Goal: Task Accomplishment & Management: Manage account settings

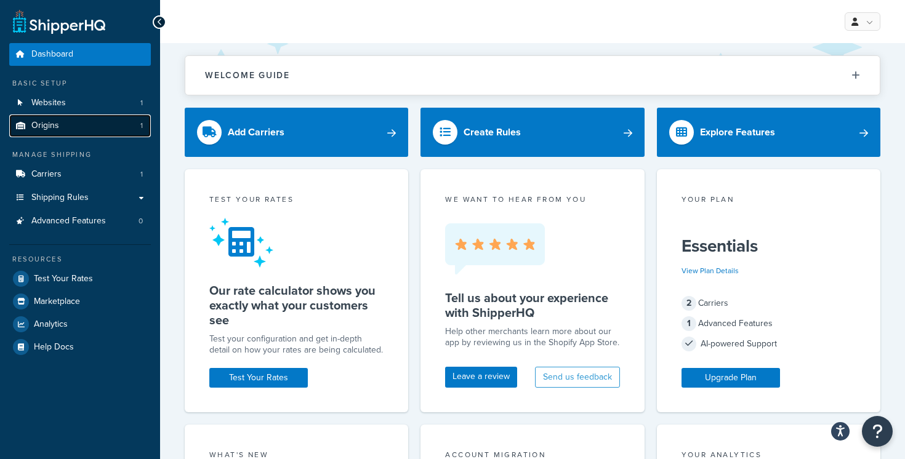
click at [102, 114] on link "Origins 1" at bounding box center [80, 125] width 142 height 23
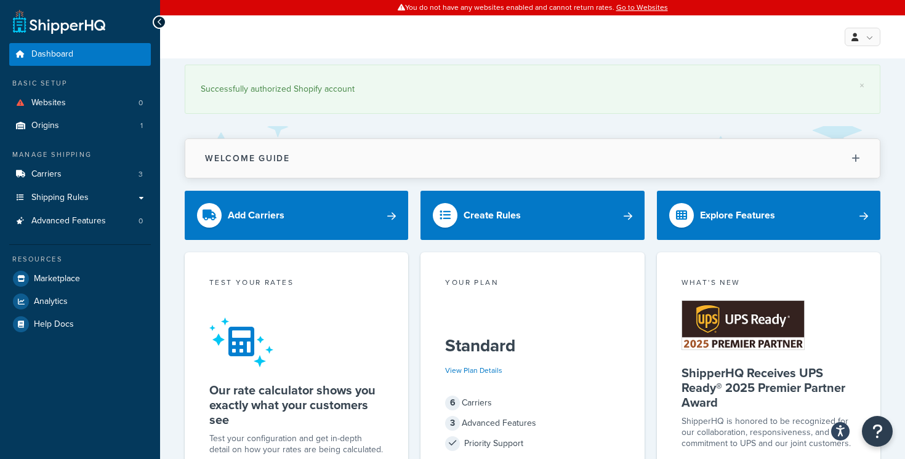
click at [859, 161] on icon at bounding box center [855, 158] width 9 height 9
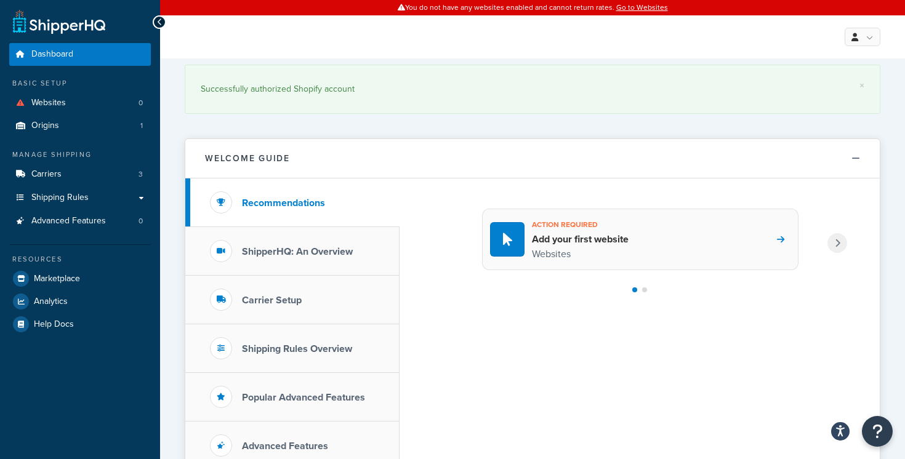
click at [596, 242] on h4 "Add your first website" at bounding box center [580, 240] width 97 height 14
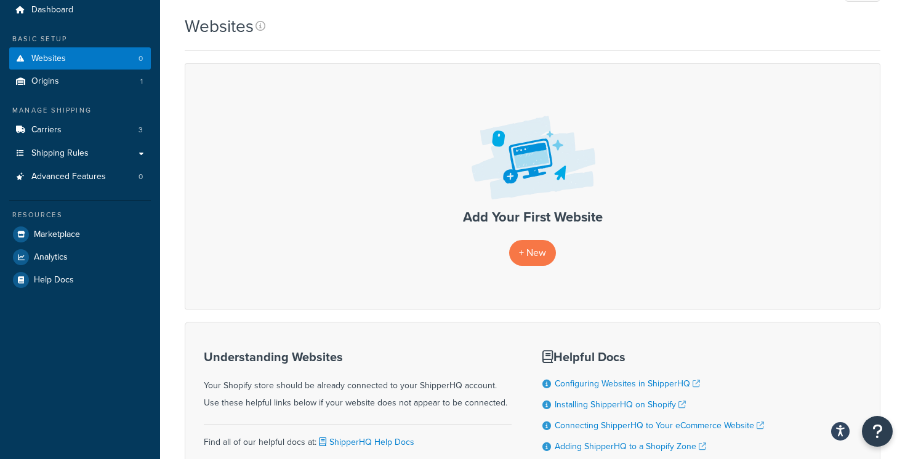
scroll to position [106, 0]
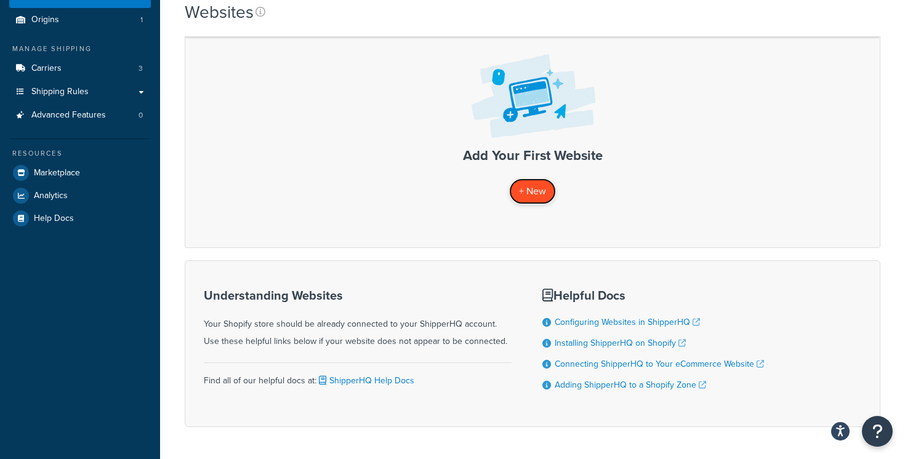
click at [529, 194] on span "+ New" at bounding box center [532, 191] width 27 height 14
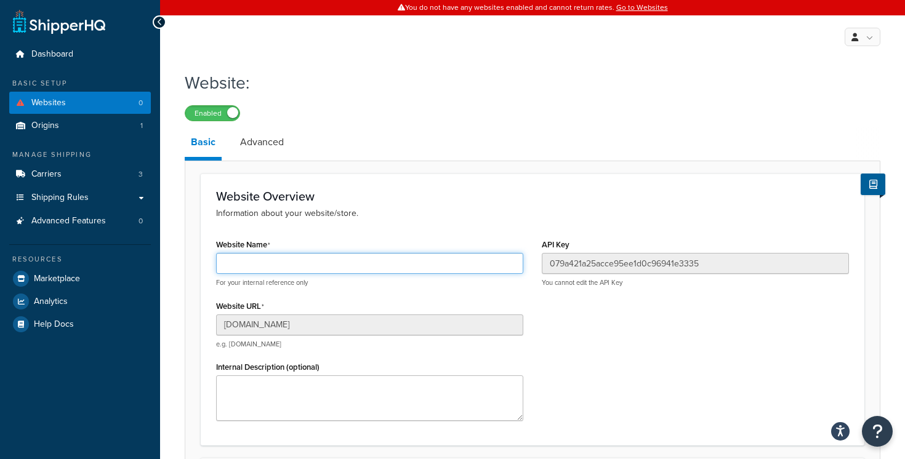
click at [350, 266] on input "Website Name" at bounding box center [369, 263] width 307 height 21
click at [341, 267] on input "Website Name" at bounding box center [369, 263] width 307 height 21
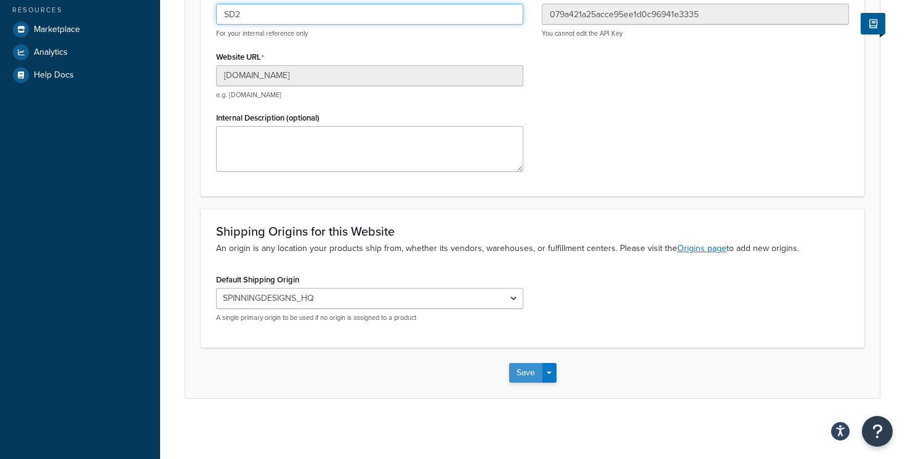
type input "SD2"
click at [522, 366] on button "Save" at bounding box center [525, 373] width 33 height 20
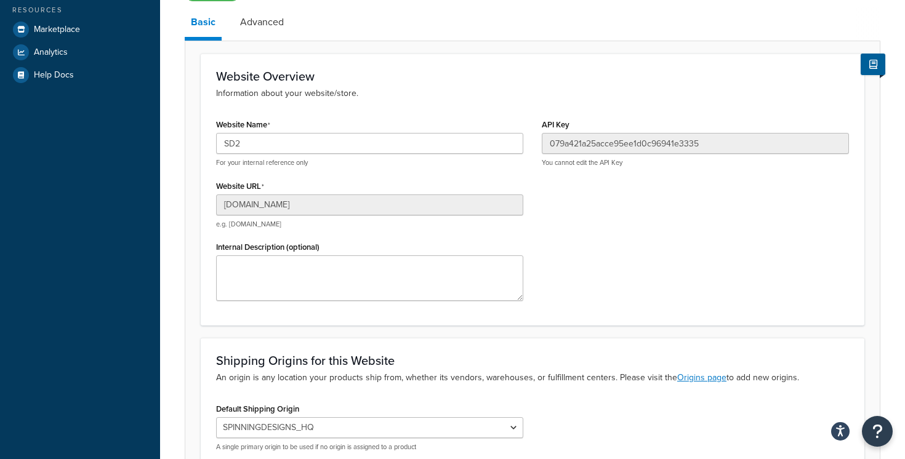
scroll to position [0, 0]
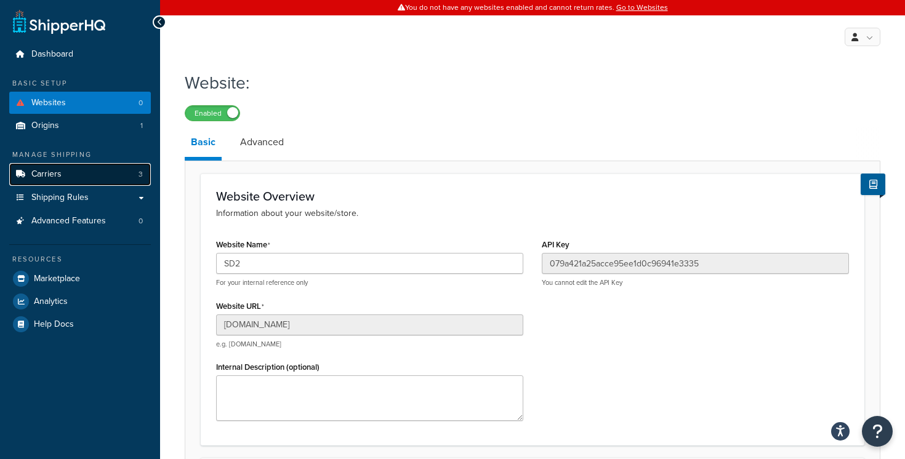
click at [56, 178] on span "Carriers" at bounding box center [46, 174] width 30 height 10
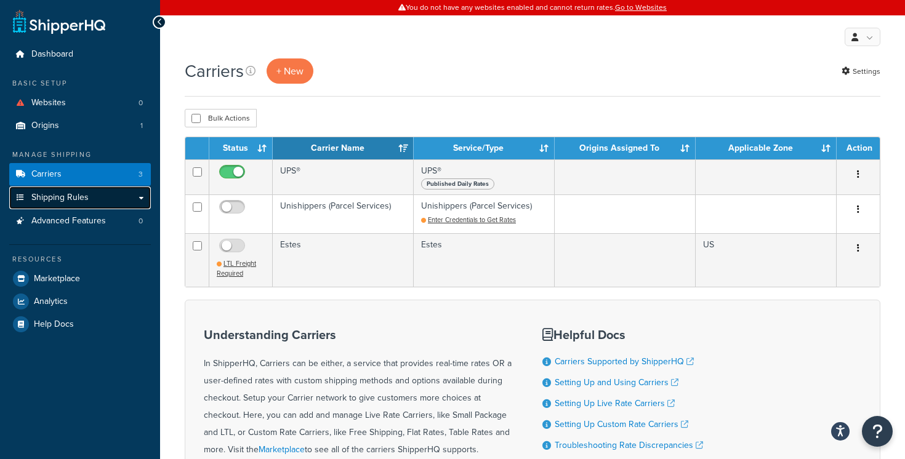
click at [94, 196] on link "Shipping Rules" at bounding box center [80, 197] width 142 height 23
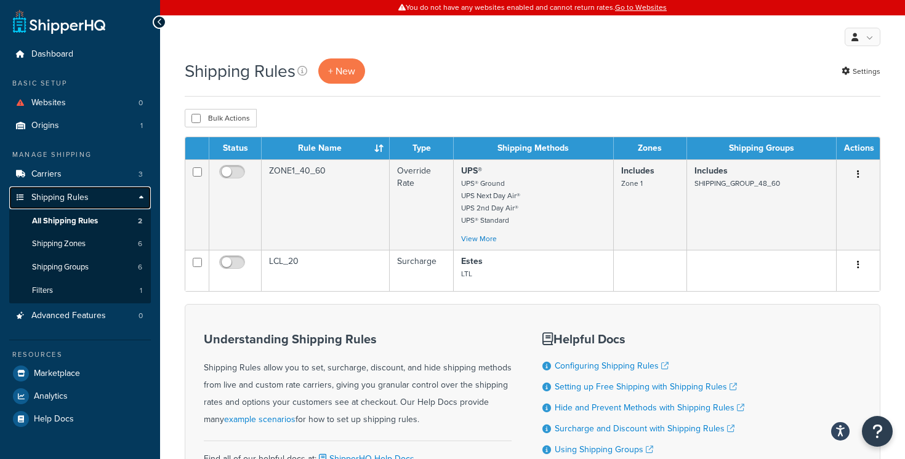
click at [91, 194] on link "Shipping Rules" at bounding box center [80, 197] width 142 height 23
click at [105, 176] on link "Carriers 3" at bounding box center [80, 174] width 142 height 23
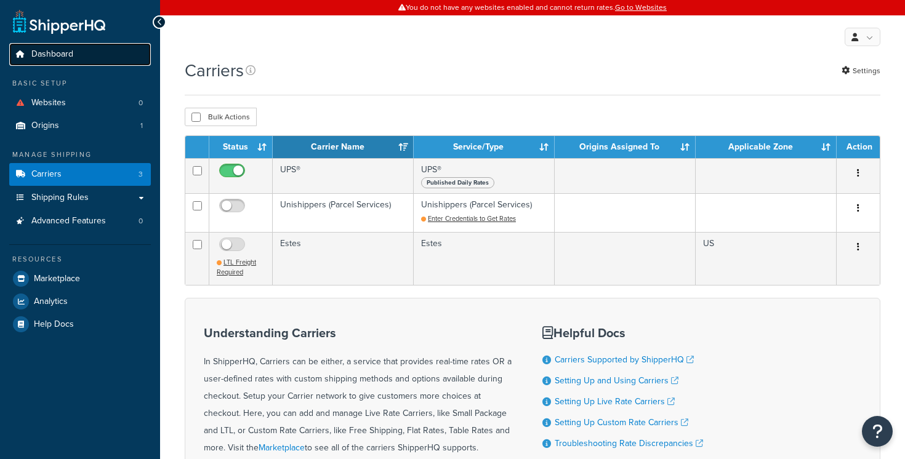
click at [111, 55] on link "Dashboard" at bounding box center [80, 54] width 142 height 23
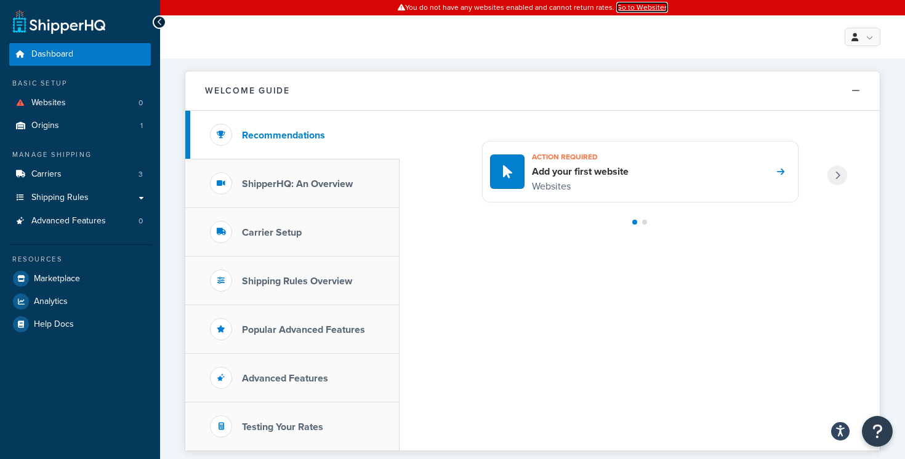
click at [621, 5] on link "Go to Websites" at bounding box center [642, 7] width 52 height 11
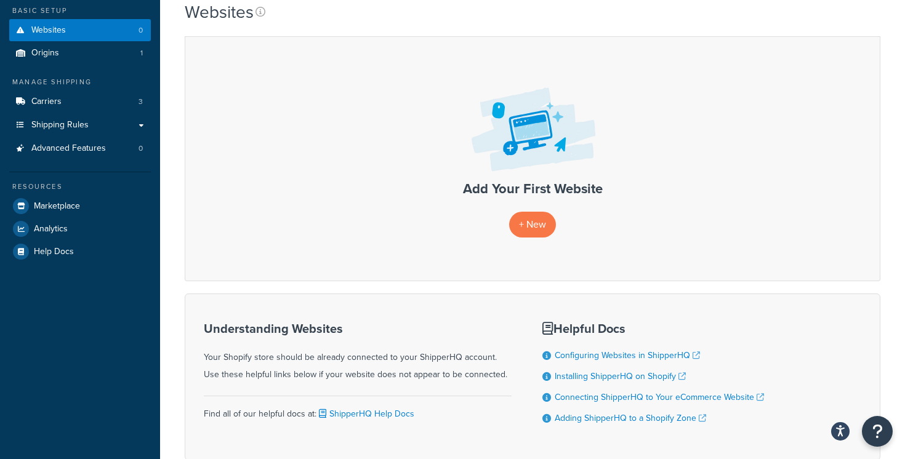
scroll to position [93, 0]
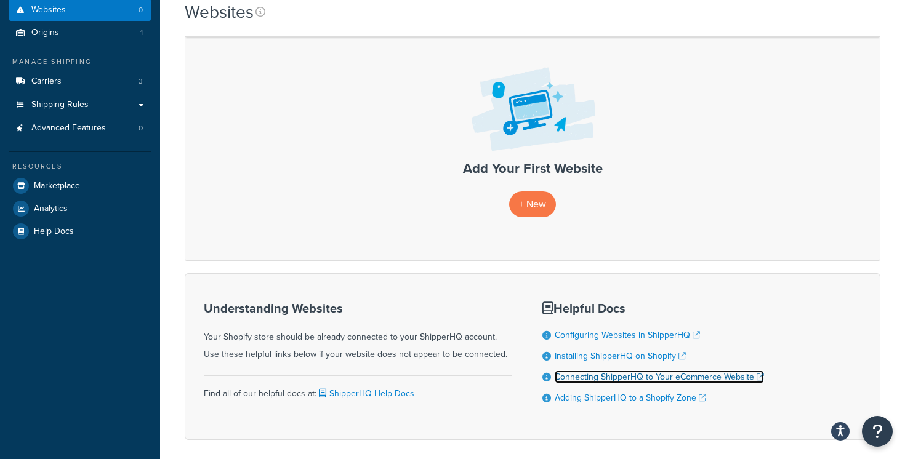
click at [611, 374] on link "Connecting ShipperHQ to Your eCommerce Website" at bounding box center [658, 376] width 209 height 13
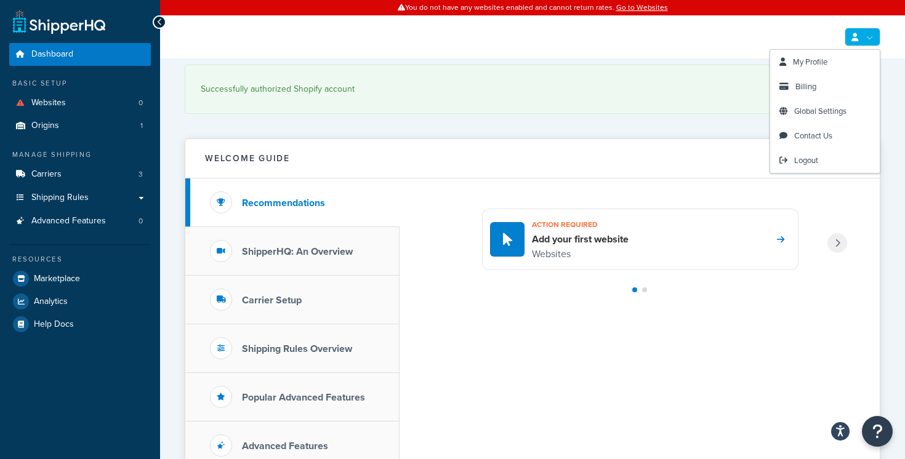
click at [860, 35] on link at bounding box center [862, 37] width 36 height 18
click at [817, 63] on span "My Profile" at bounding box center [810, 62] width 34 height 12
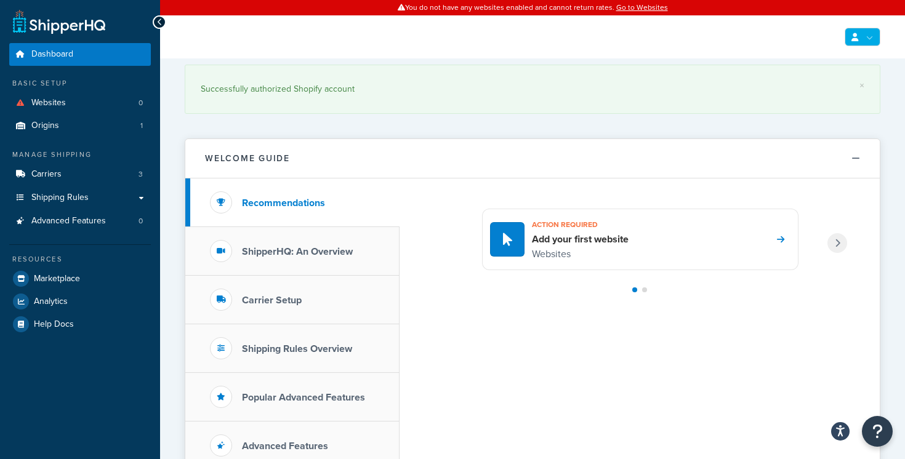
click at [868, 34] on link at bounding box center [862, 37] width 36 height 18
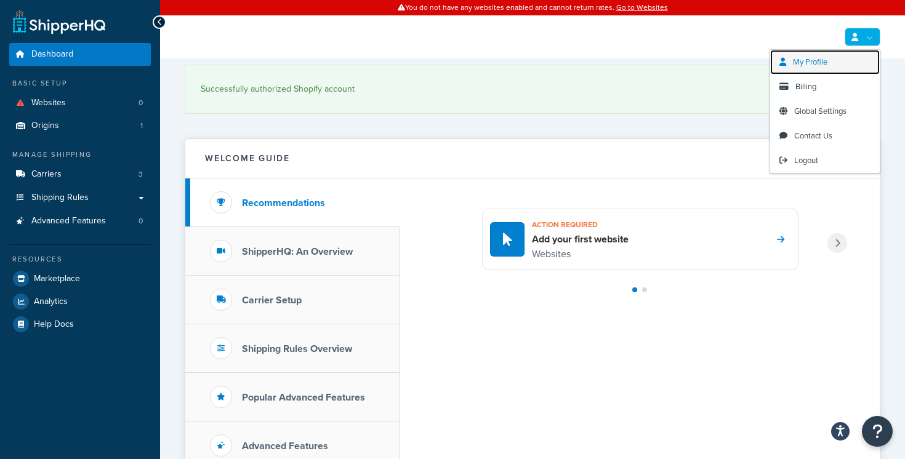
click at [834, 64] on link "My Profile" at bounding box center [825, 62] width 110 height 25
click at [847, 44] on link at bounding box center [862, 37] width 36 height 18
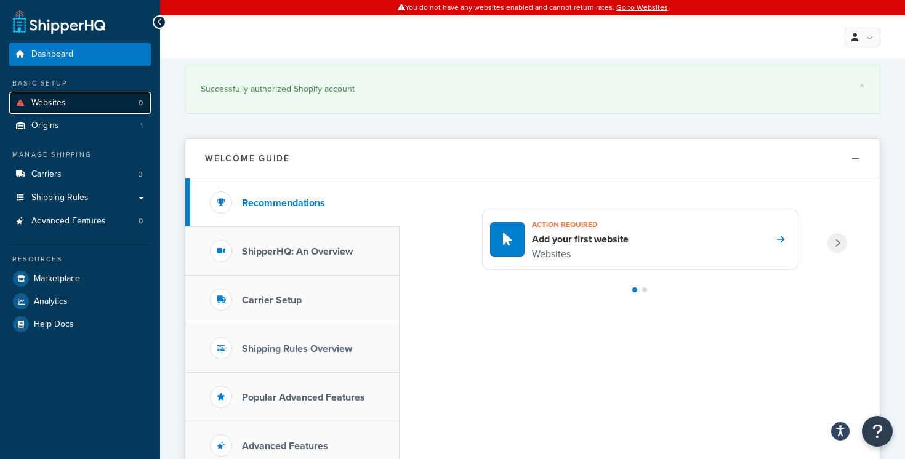
click at [109, 108] on link "Websites 0" at bounding box center [80, 103] width 142 height 23
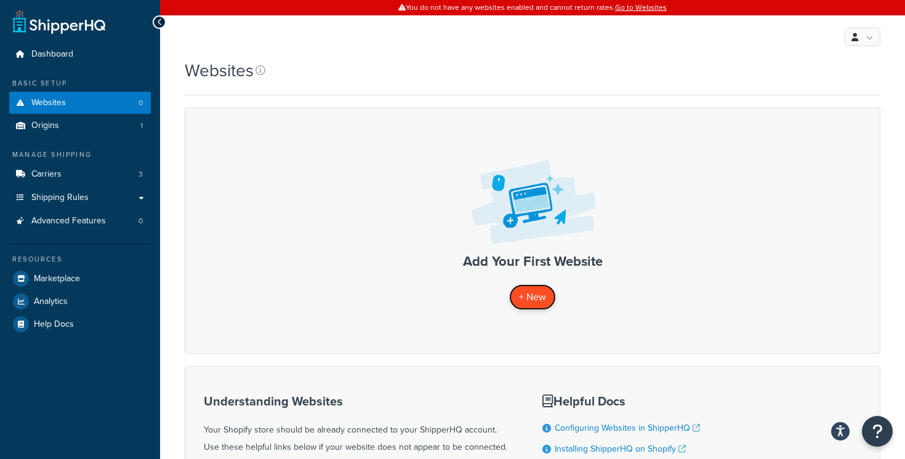
click at [538, 297] on span "+ New" at bounding box center [532, 297] width 27 height 14
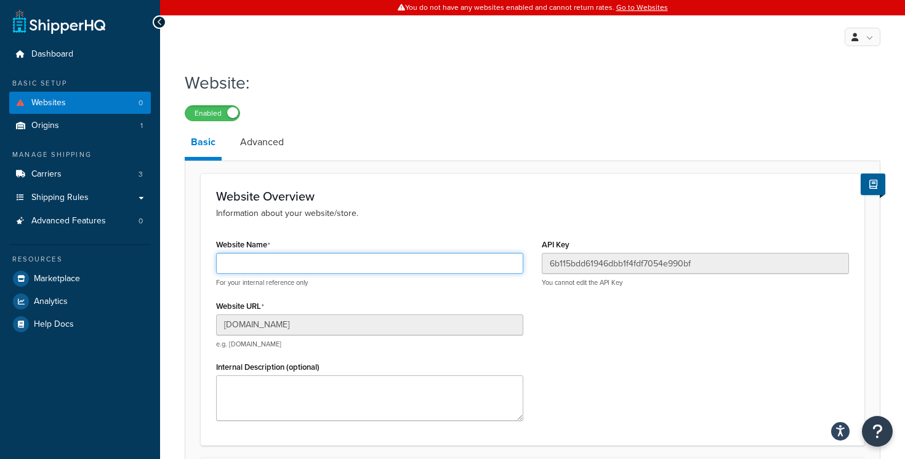
click at [366, 261] on input "Website Name" at bounding box center [369, 263] width 307 height 21
type input "Spinning Designs"
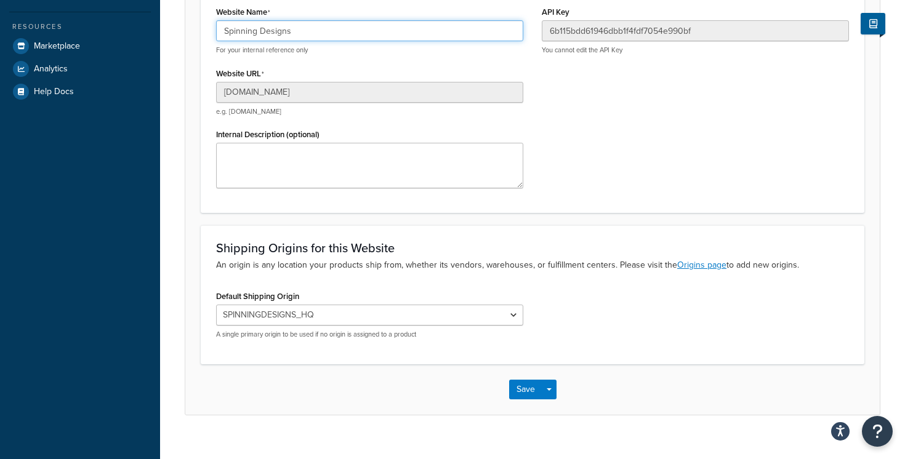
scroll to position [240, 0]
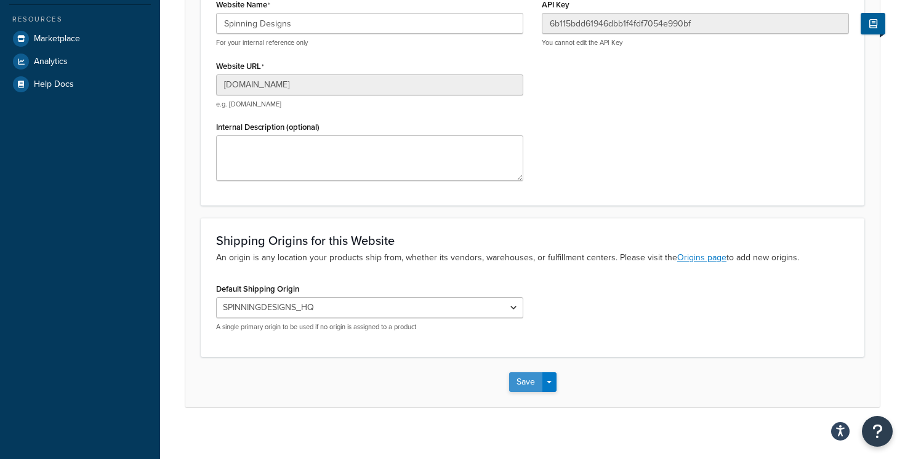
click at [527, 383] on button "Save" at bounding box center [525, 382] width 33 height 20
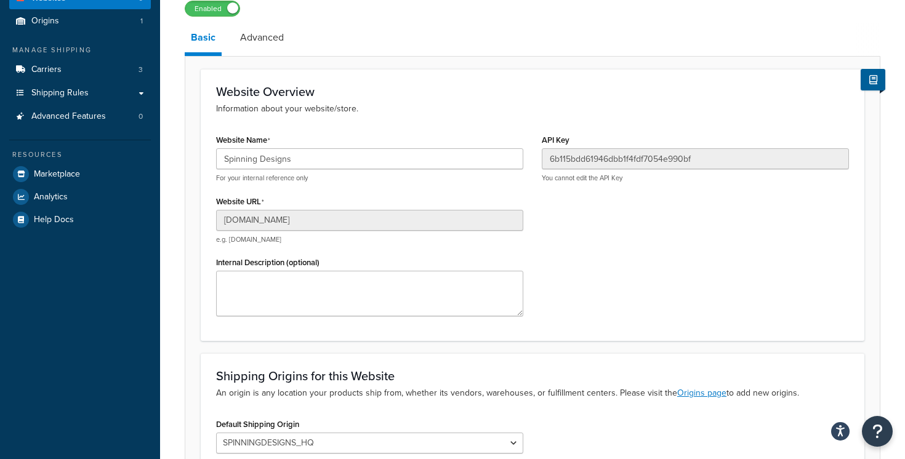
scroll to position [250, 0]
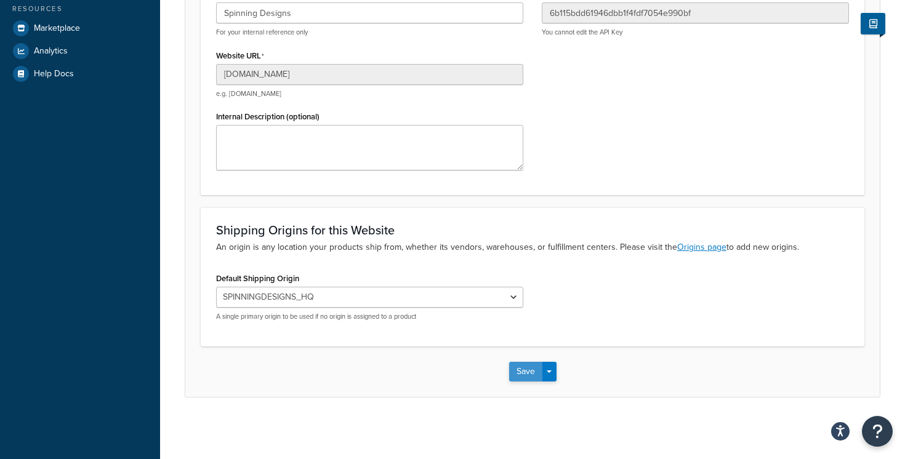
click at [523, 370] on button "Save" at bounding box center [525, 372] width 33 height 20
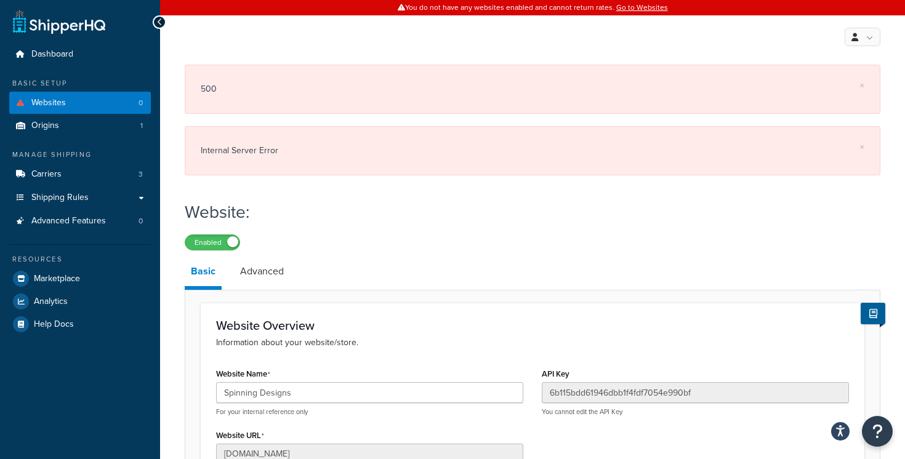
scroll to position [12, 0]
